Goal: Find specific page/section: Find specific page/section

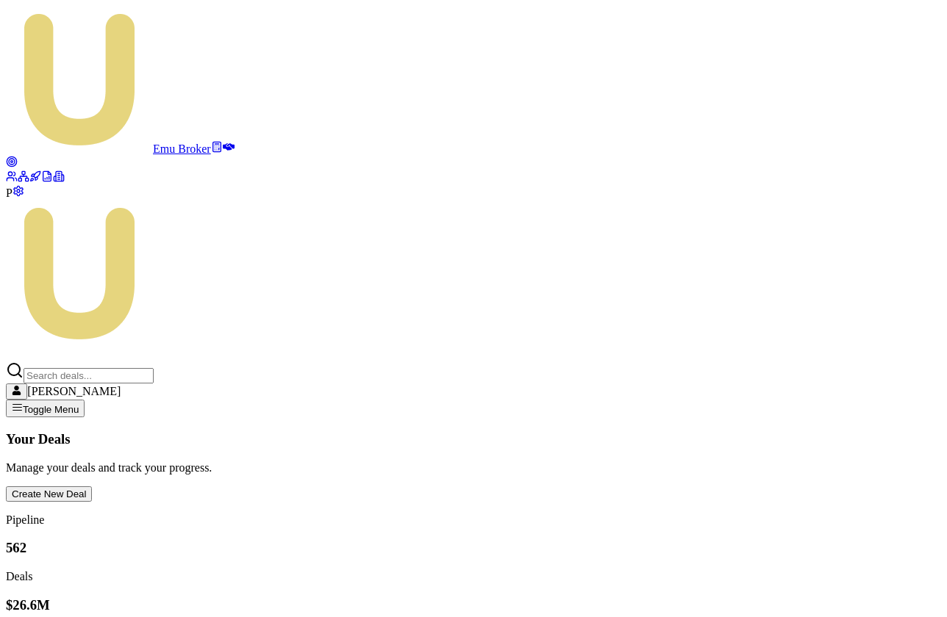
click at [223, 143] on icon at bounding box center [229, 146] width 12 height 7
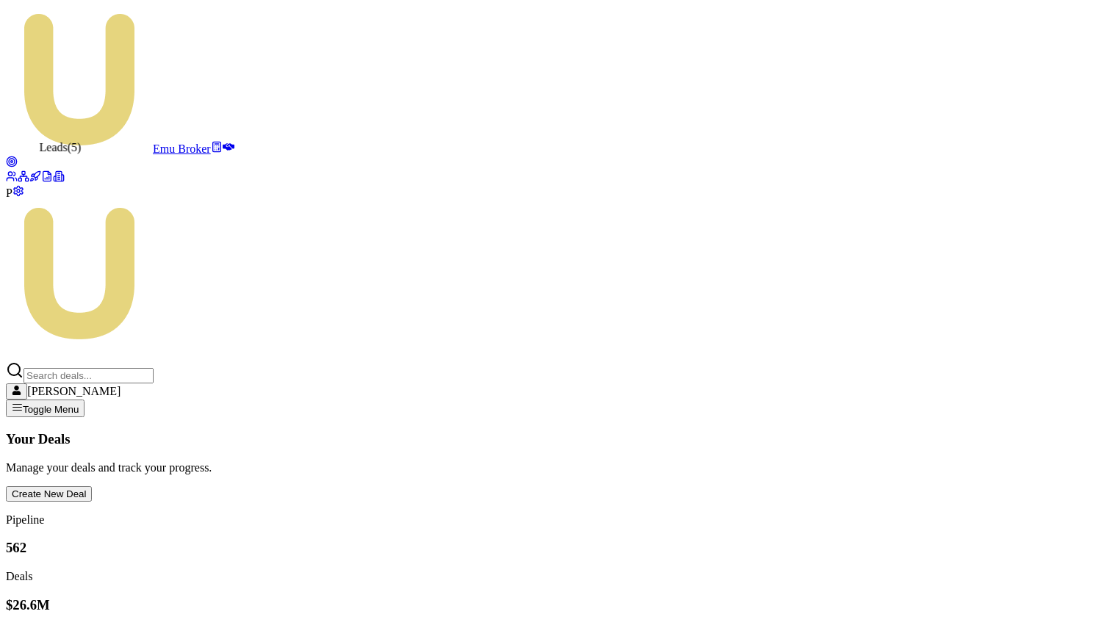
click at [16, 157] on circle at bounding box center [12, 162] width 10 height 10
